Goal: Information Seeking & Learning: Learn about a topic

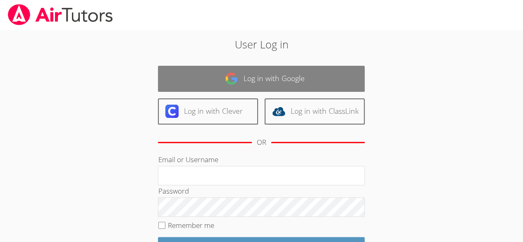
click at [280, 82] on link "Log in with Google" at bounding box center [261, 79] width 207 height 26
click at [280, 80] on link "Log in with Google" at bounding box center [261, 79] width 207 height 26
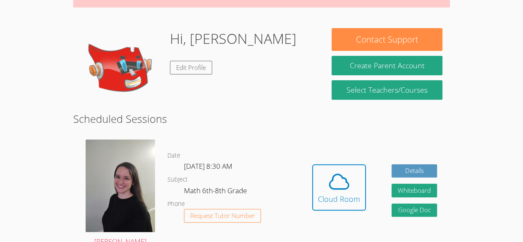
scroll to position [107, 0]
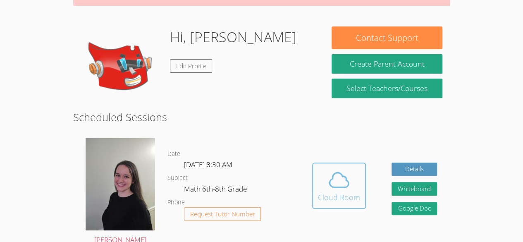
click at [339, 174] on icon at bounding box center [338, 179] width 23 height 23
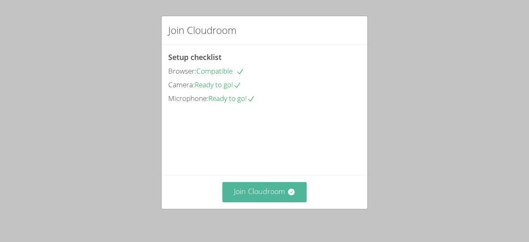
click at [264, 192] on button "Join Cloudroom" at bounding box center [264, 192] width 85 height 20
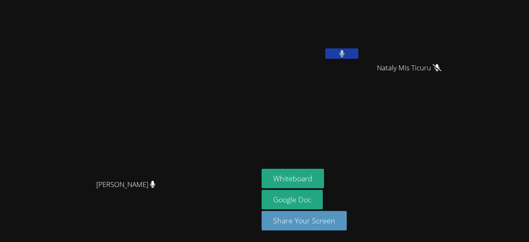
click at [358, 52] on button at bounding box center [341, 53] width 33 height 10
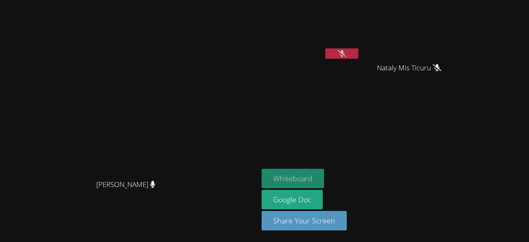
click at [324, 178] on button "Whiteboard" at bounding box center [292, 178] width 62 height 19
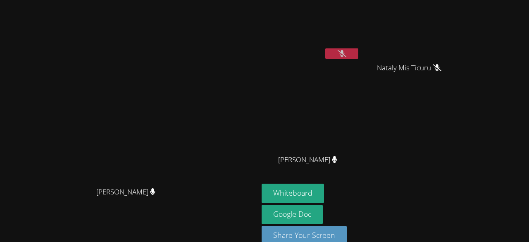
click at [346, 55] on icon at bounding box center [341, 53] width 9 height 7
click at [358, 53] on button at bounding box center [341, 53] width 33 height 10
click at [358, 55] on button at bounding box center [341, 53] width 33 height 10
click at [358, 52] on button at bounding box center [341, 53] width 33 height 10
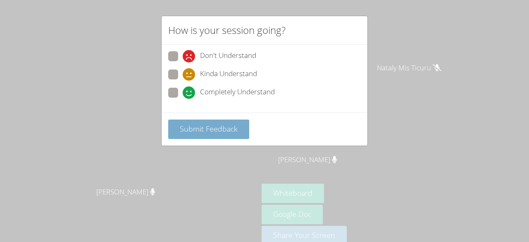
click at [223, 127] on span "Submit Feedback" at bounding box center [209, 129] width 58 height 10
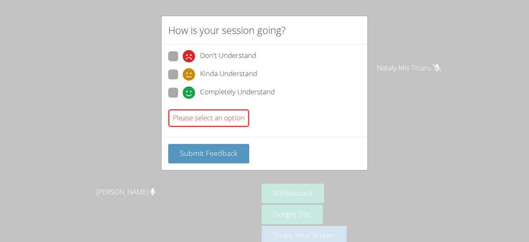
click at [257, 97] on span "Completely Understand" at bounding box center [237, 92] width 75 height 12
click at [190, 95] on input "Completely Understand" at bounding box center [186, 91] width 7 height 7
radio input "true"
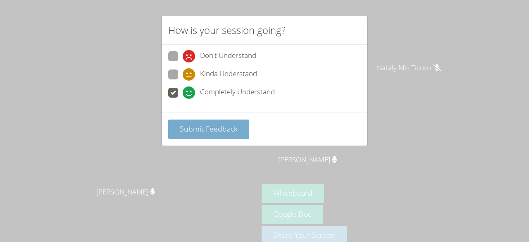
click at [245, 135] on button "Submit Feedback" at bounding box center [208, 128] width 81 height 19
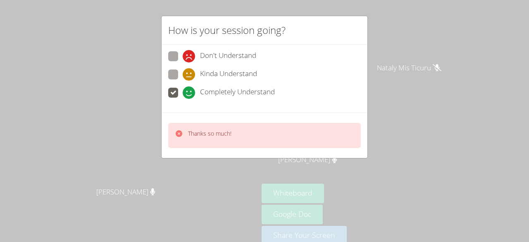
click at [231, 130] on p "Thanks so much!" at bounding box center [209, 133] width 43 height 8
click at [273, 126] on div "Thanks so much!" at bounding box center [264, 135] width 192 height 25
click at [181, 133] on icon at bounding box center [179, 133] width 7 height 7
click at [180, 134] on icon at bounding box center [179, 133] width 7 height 7
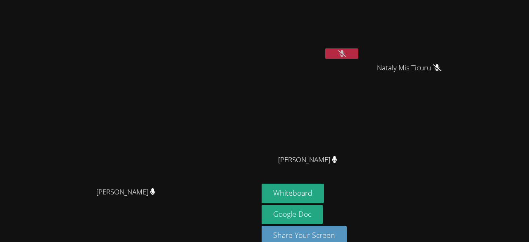
click at [358, 52] on button at bounding box center [341, 53] width 33 height 10
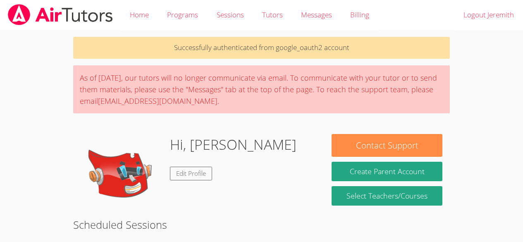
scroll to position [107, 0]
